Goal: Information Seeking & Learning: Learn about a topic

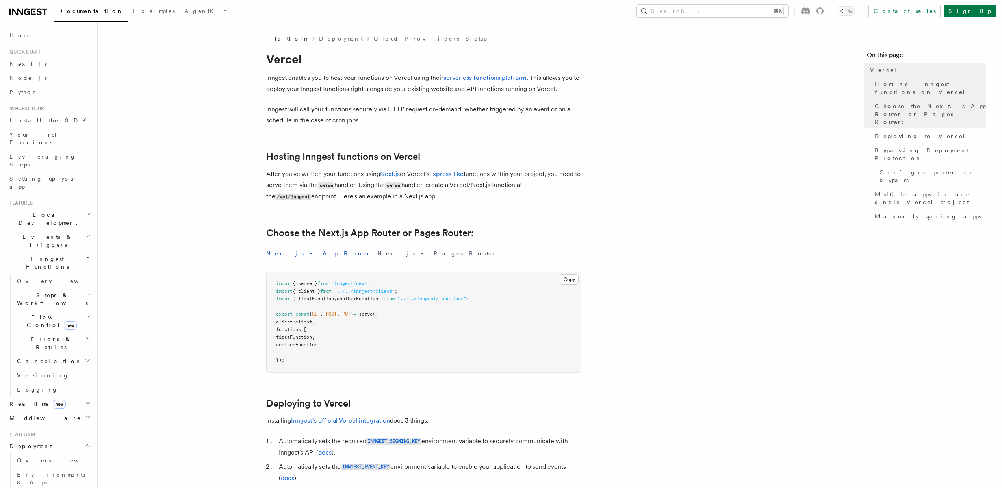
scroll to position [142, 0]
click at [49, 362] on link "Event keys" at bounding box center [53, 369] width 79 height 14
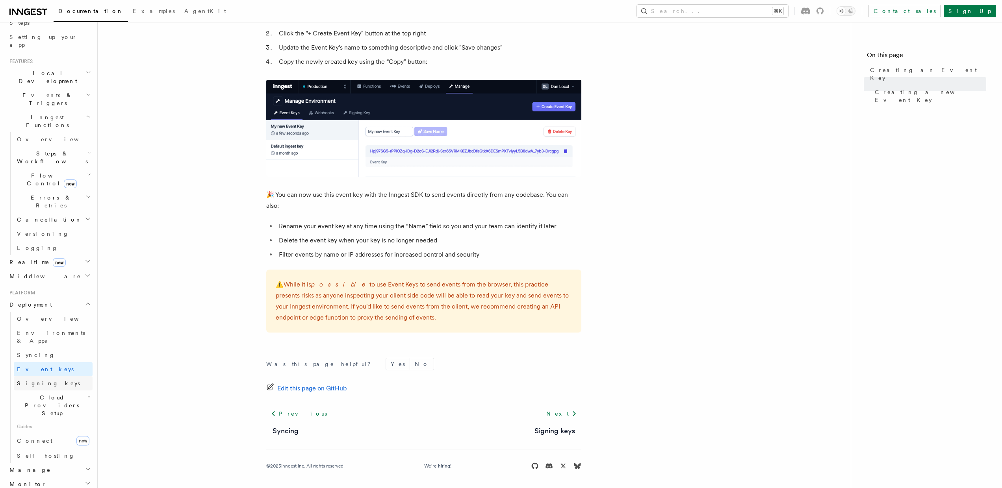
scroll to position [410, 0]
click at [32, 380] on span "Signing keys" at bounding box center [48, 384] width 63 height 8
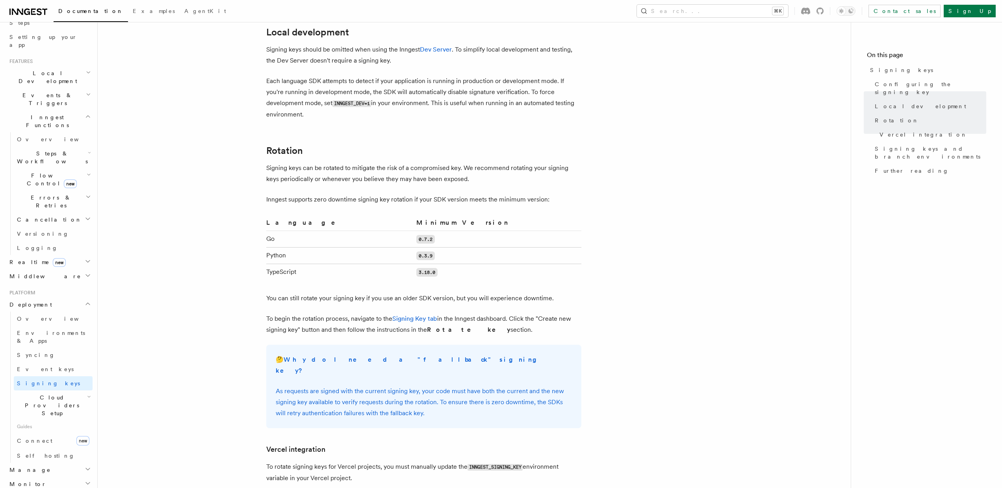
scroll to position [701, 0]
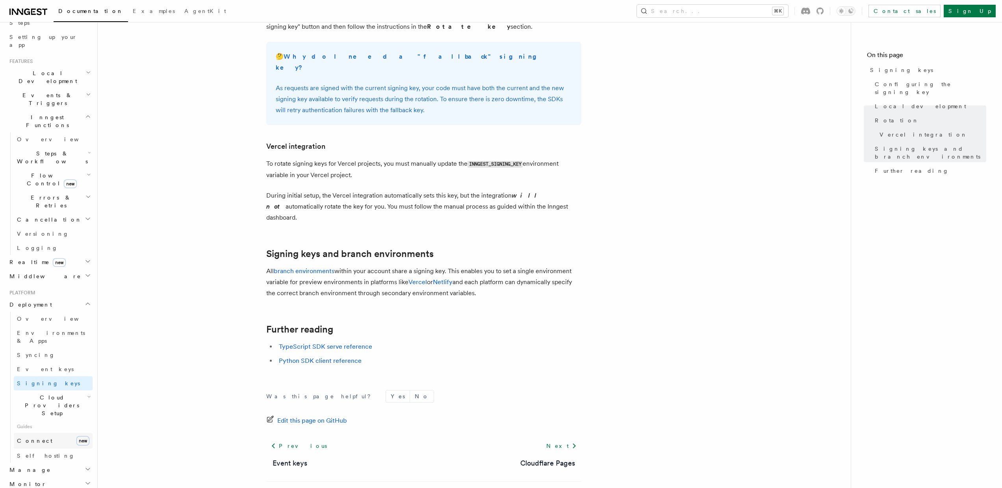
click at [55, 433] on link "Connect new" at bounding box center [53, 441] width 79 height 16
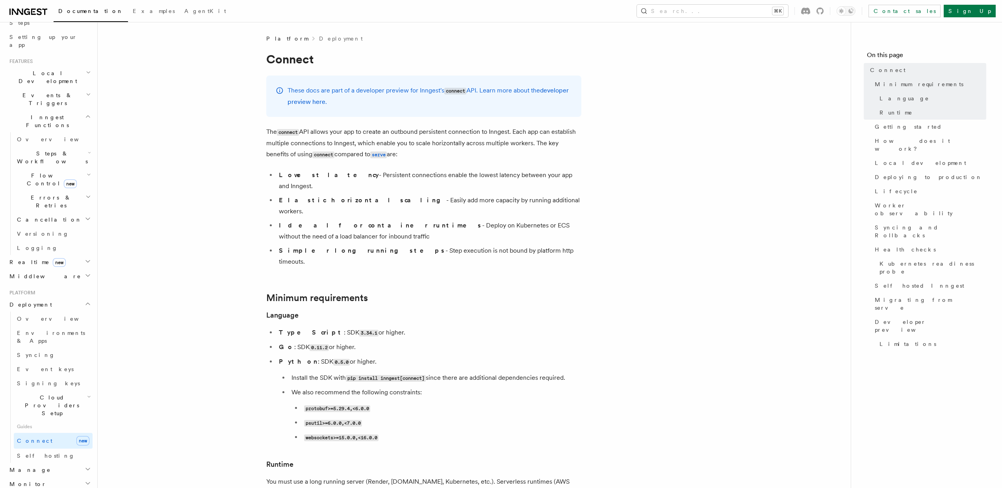
click at [77, 463] on h2 "Manage" at bounding box center [49, 470] width 86 height 14
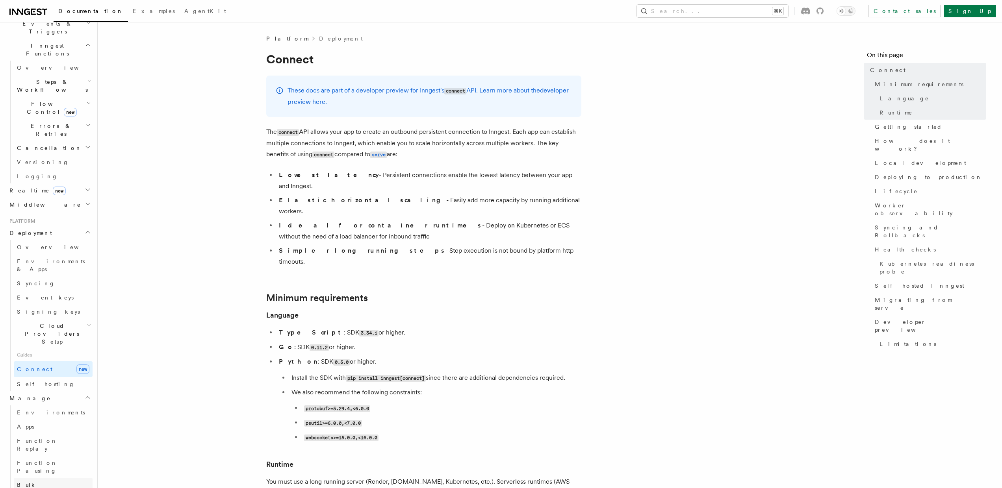
scroll to position [215, 0]
click at [48, 485] on span "TypeScript SDK" at bounding box center [45, 493] width 79 height 16
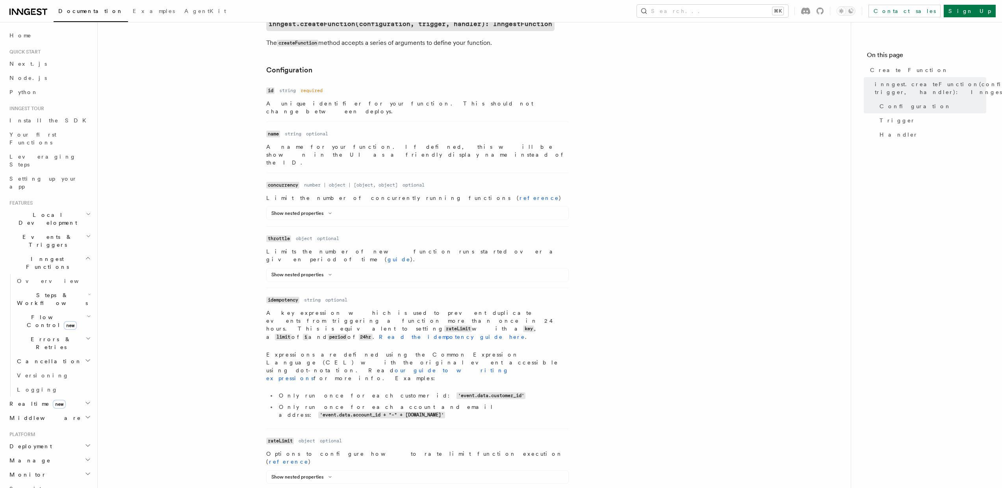
click at [82, 440] on h2 "Deployment" at bounding box center [49, 447] width 86 height 14
click at [60, 411] on h2 "Middleware" at bounding box center [49, 418] width 86 height 14
click at [61, 397] on h2 "Realtime new" at bounding box center [49, 404] width 86 height 14
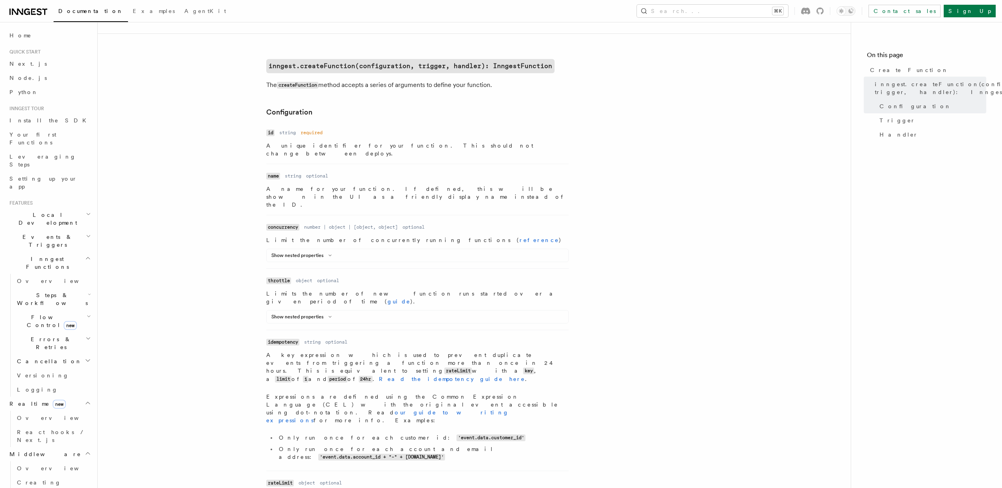
scroll to position [156, 0]
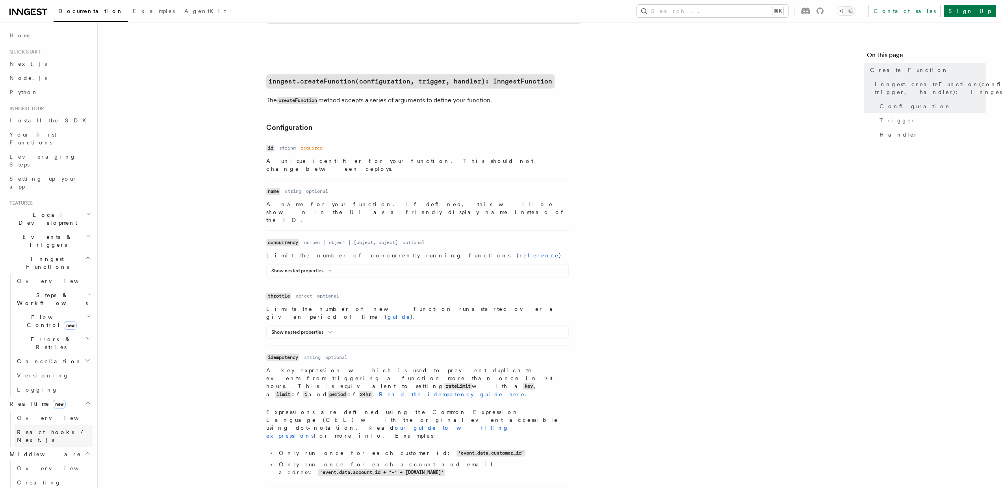
click at [54, 429] on span "React hooks / Next.js" at bounding box center [55, 437] width 76 height 16
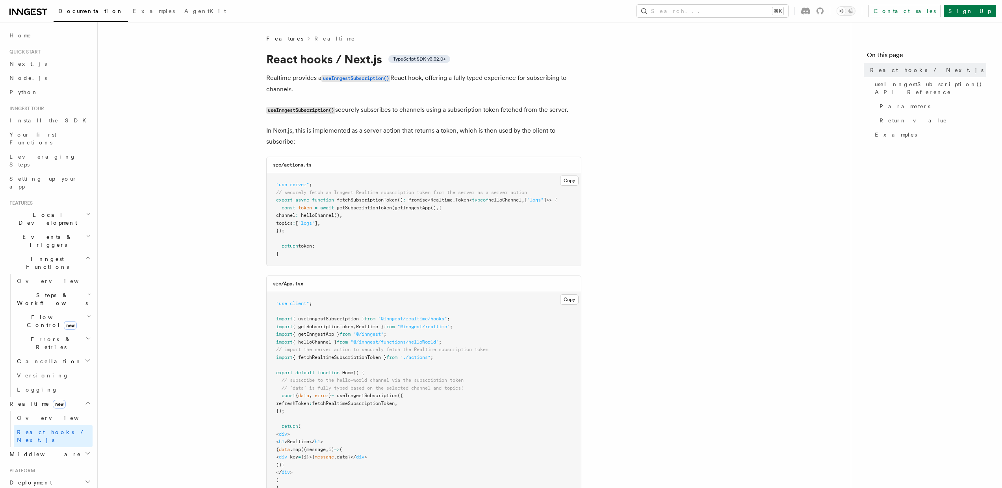
click at [64, 321] on span "new" at bounding box center [70, 325] width 13 height 9
click at [50, 291] on span "Steps & Workflows" at bounding box center [51, 299] width 74 height 16
click at [54, 357] on span "Wait for events" at bounding box center [47, 364] width 47 height 14
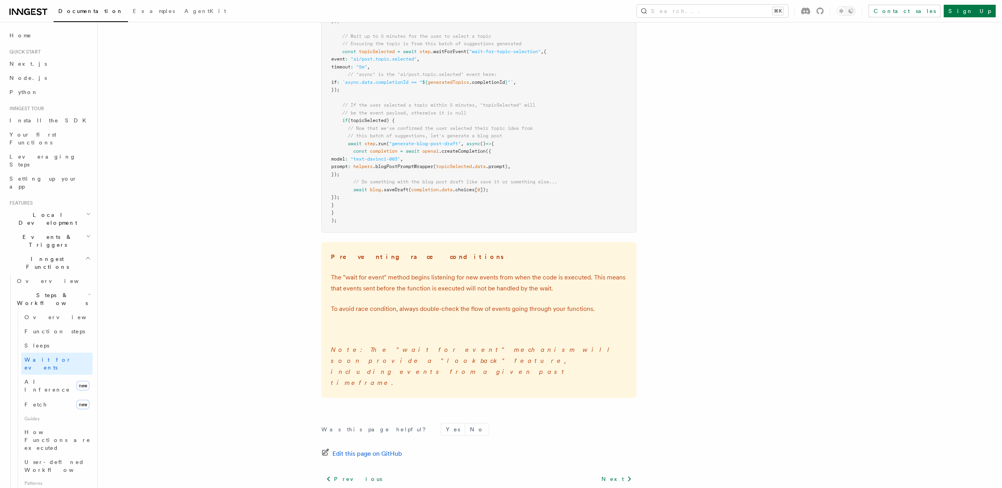
scroll to position [1010, 0]
click at [38, 379] on span "AI Inference" at bounding box center [47, 386] width 46 height 14
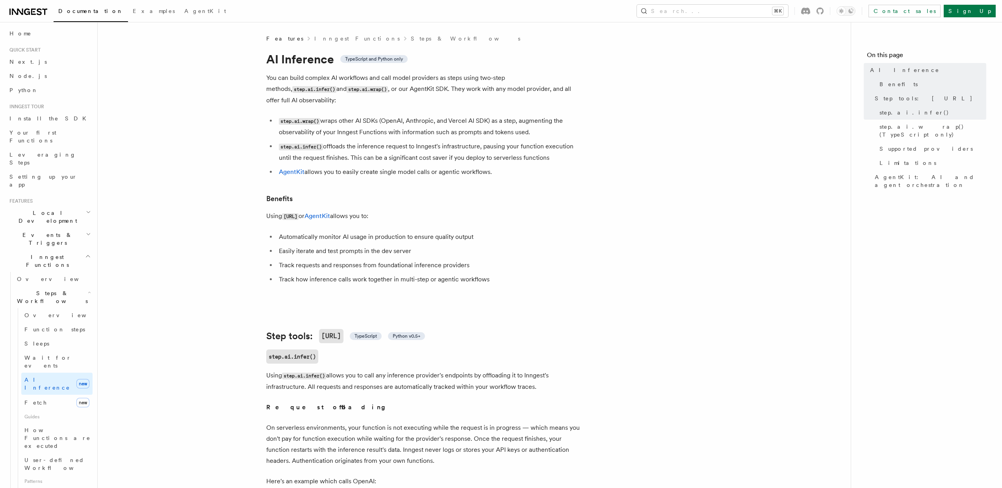
scroll to position [1, 0]
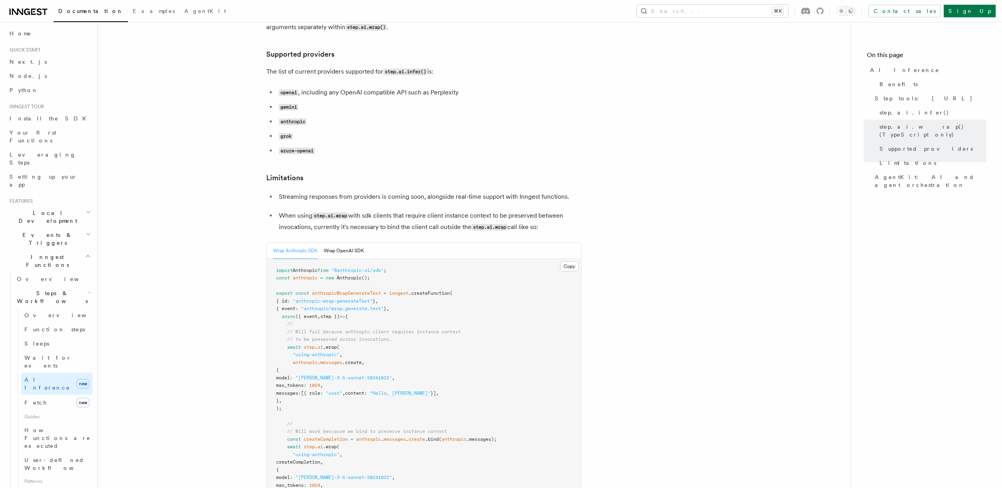
scroll to position [1132, 0]
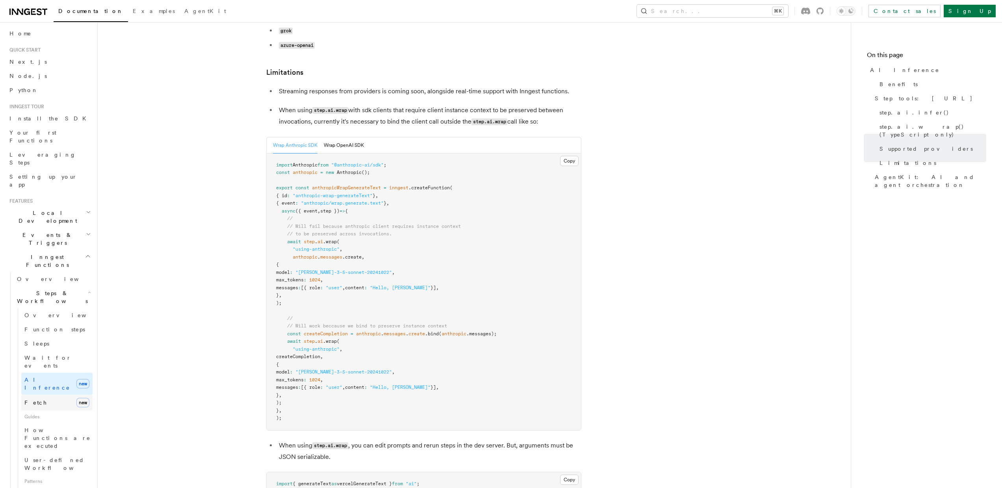
click at [36, 395] on link "Fetch new" at bounding box center [56, 403] width 71 height 16
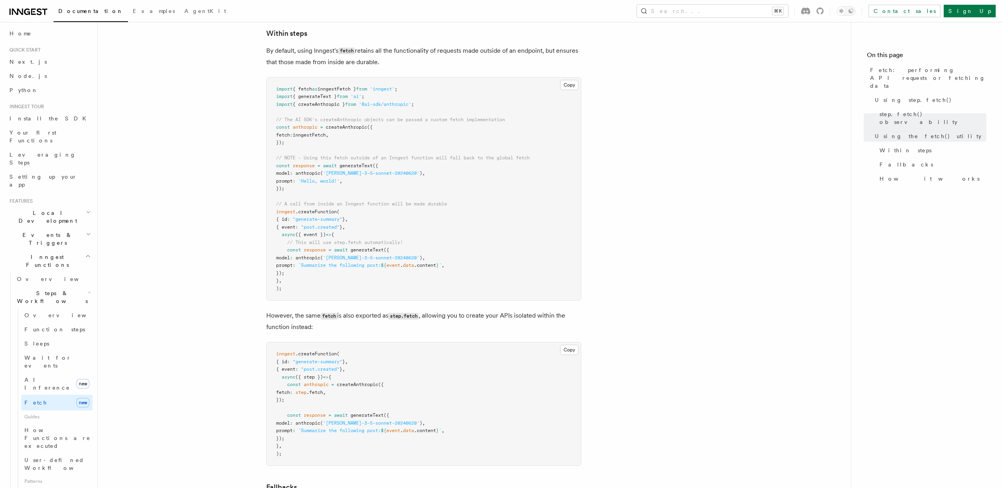
scroll to position [1263, 0]
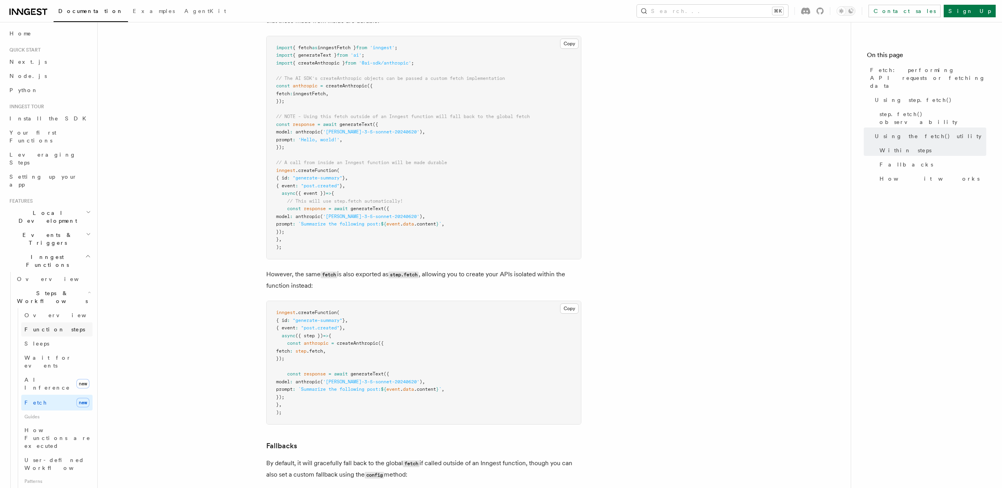
click at [47, 327] on span "Function steps" at bounding box center [54, 330] width 61 height 6
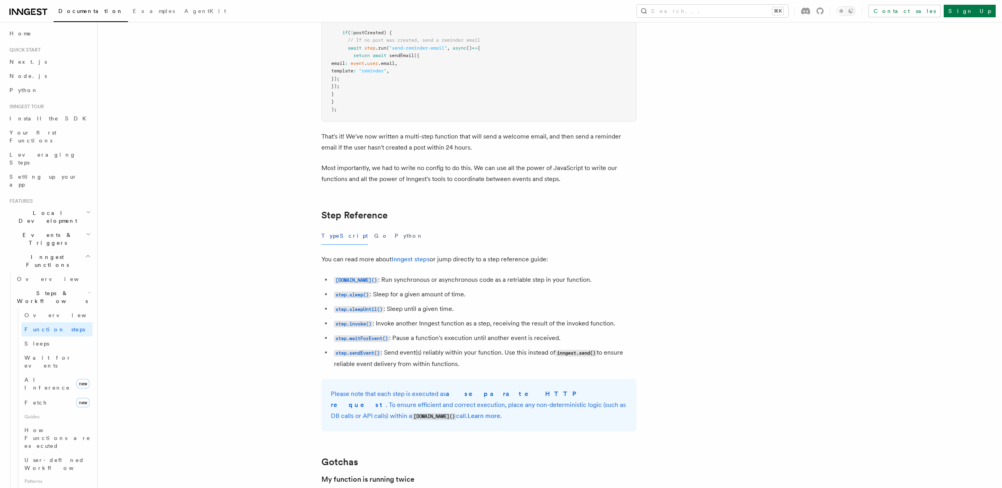
scroll to position [1250, 0]
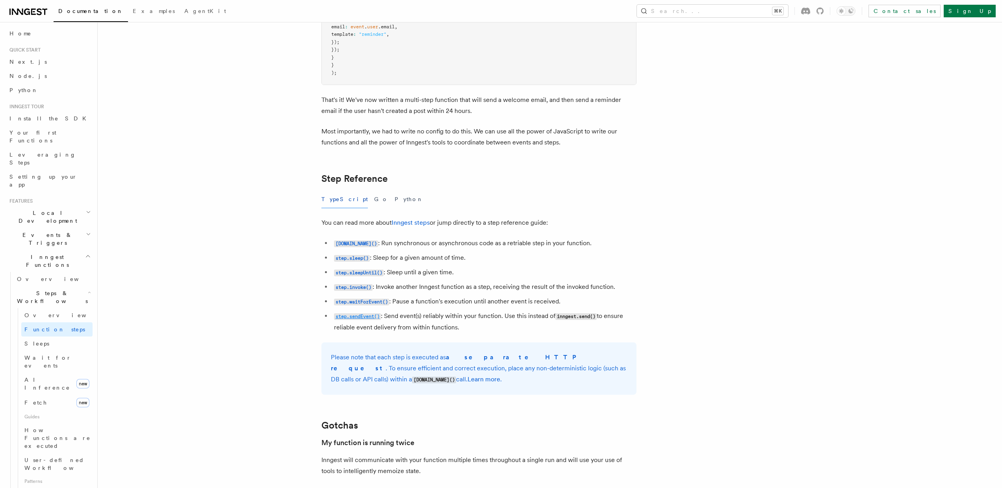
click at [373, 314] on code "step.sendEvent()" at bounding box center [357, 317] width 47 height 7
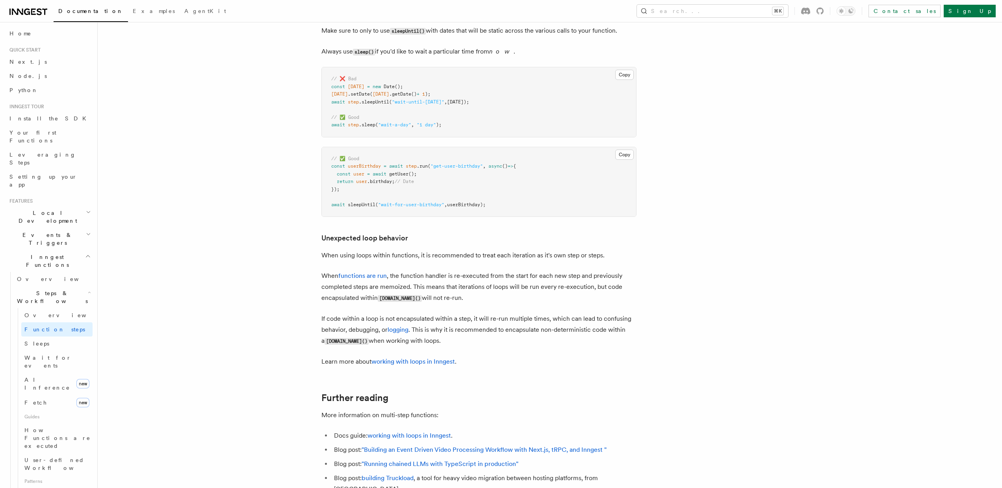
scroll to position [2322, 0]
click at [49, 308] on link "Overview" at bounding box center [56, 315] width 71 height 14
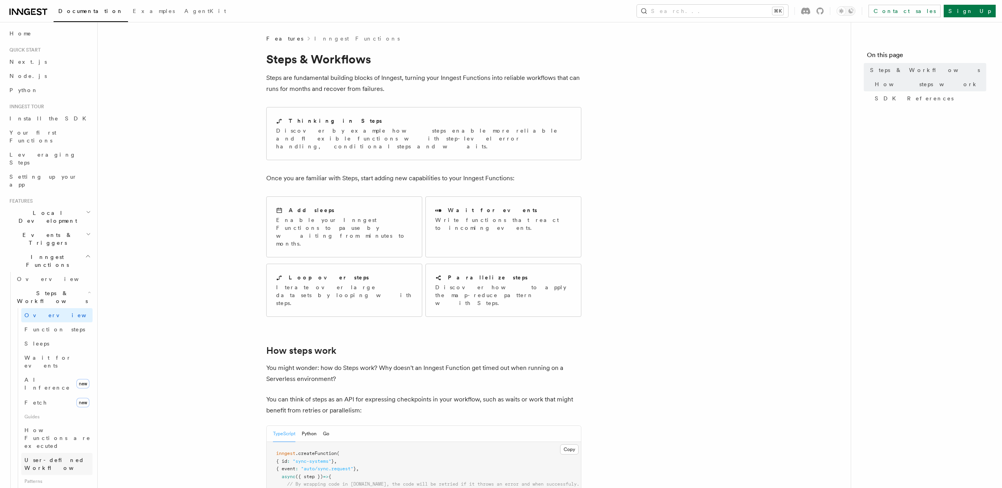
click at [70, 457] on span "User-defined Workflows" at bounding box center [59, 464] width 71 height 14
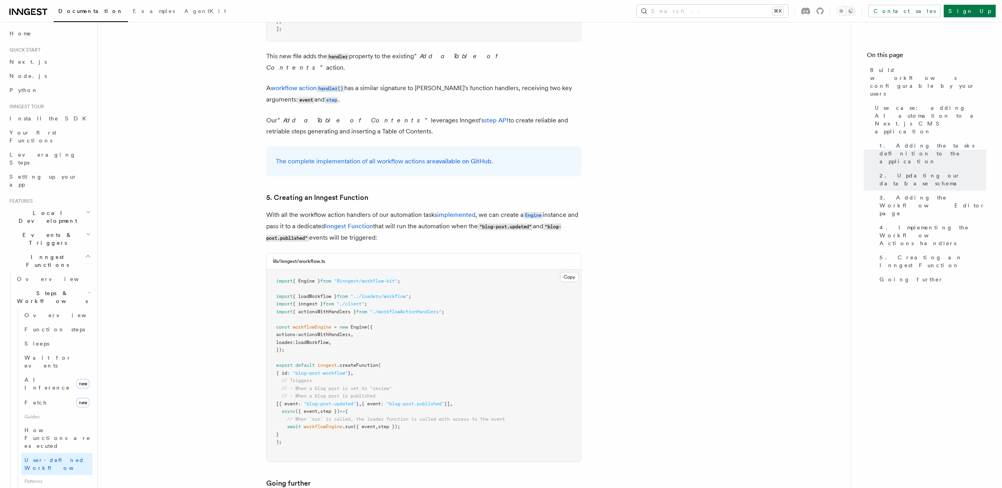
scroll to position [3305, 0]
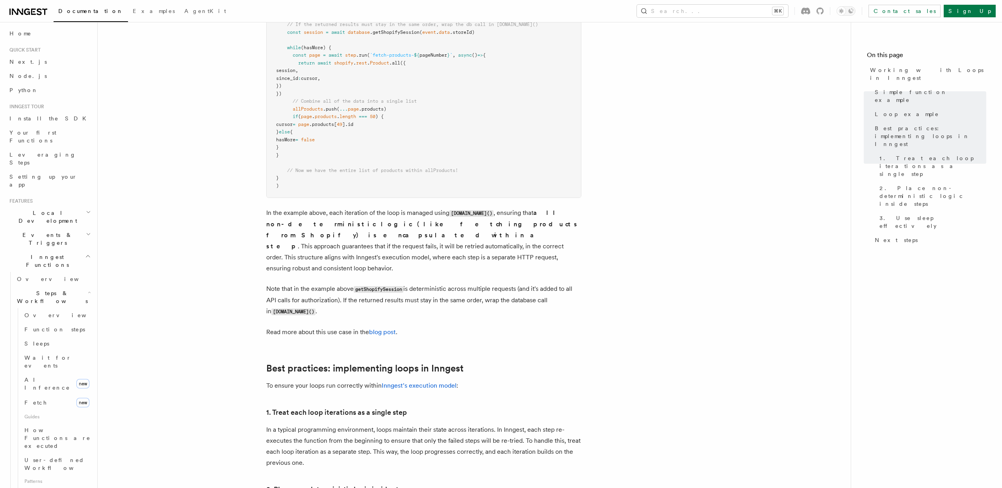
scroll to position [1125, 0]
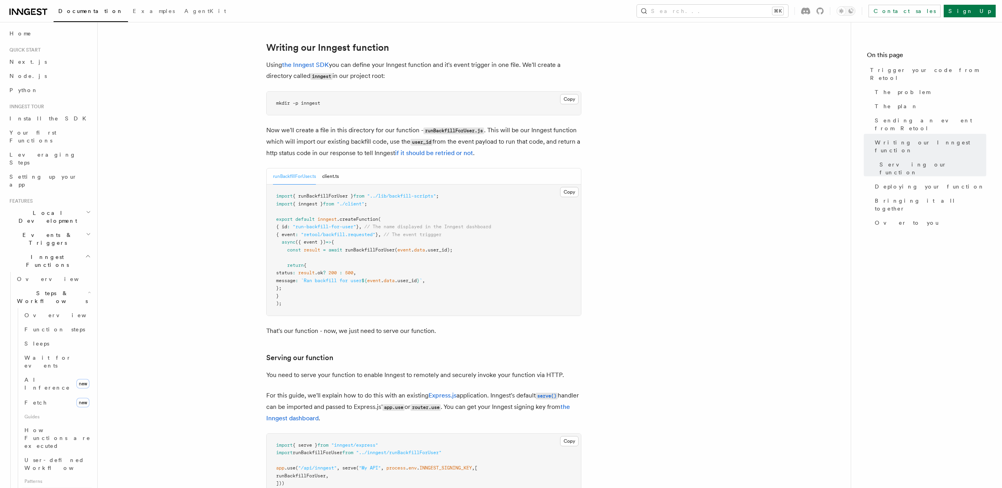
click at [56, 488] on span "Parallel steps" at bounding box center [55, 495] width 63 height 6
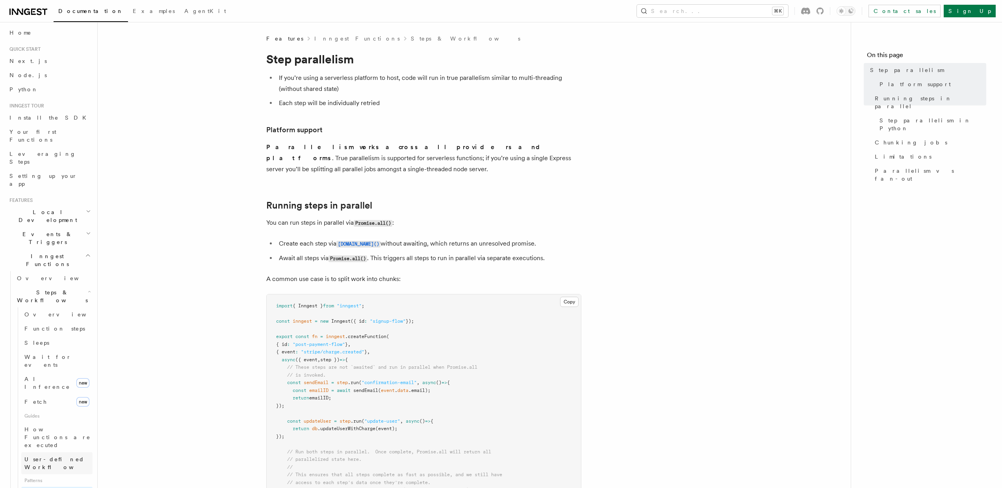
scroll to position [82, 0]
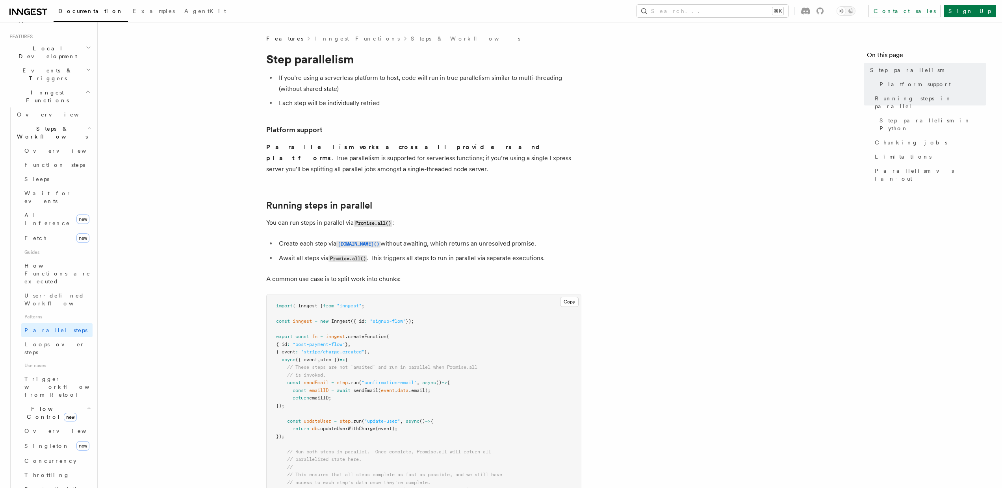
scroll to position [167, 0]
click at [45, 445] on span "Overview" at bounding box center [64, 448] width 81 height 6
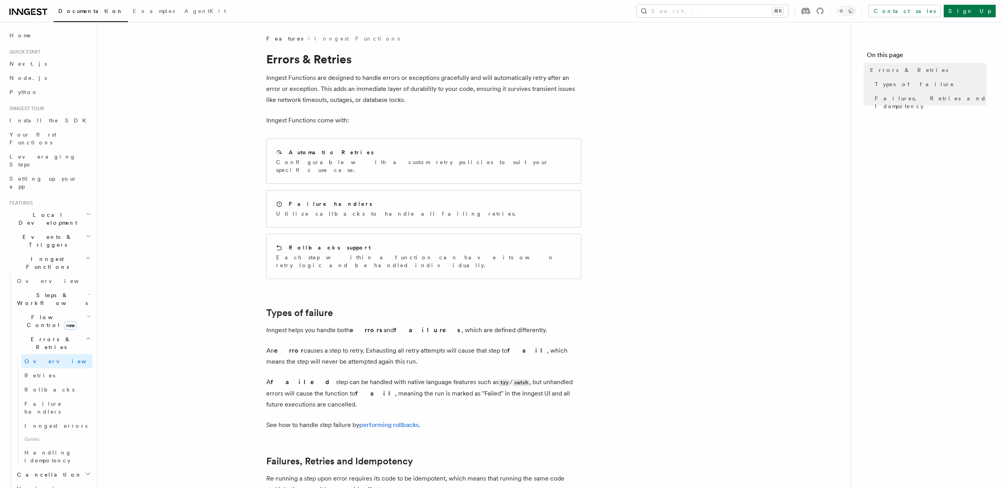
click at [137, 237] on article "Features Inngest Functions Errors & Retries Inngest Functions are designed to h…" at bounding box center [474, 364] width 728 height 658
